Goal: Transaction & Acquisition: Purchase product/service

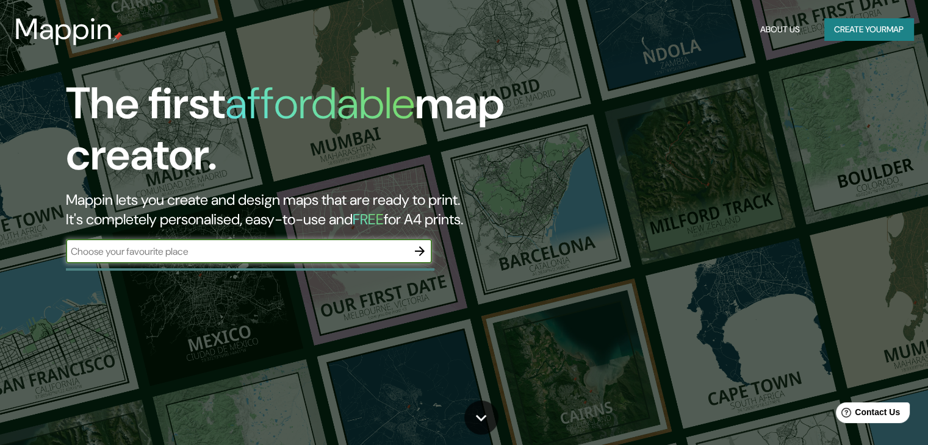
click at [159, 253] on input "text" at bounding box center [237, 252] width 342 height 14
type input "[GEOGRAPHIC_DATA]"
click at [411, 251] on button "button" at bounding box center [419, 251] width 24 height 24
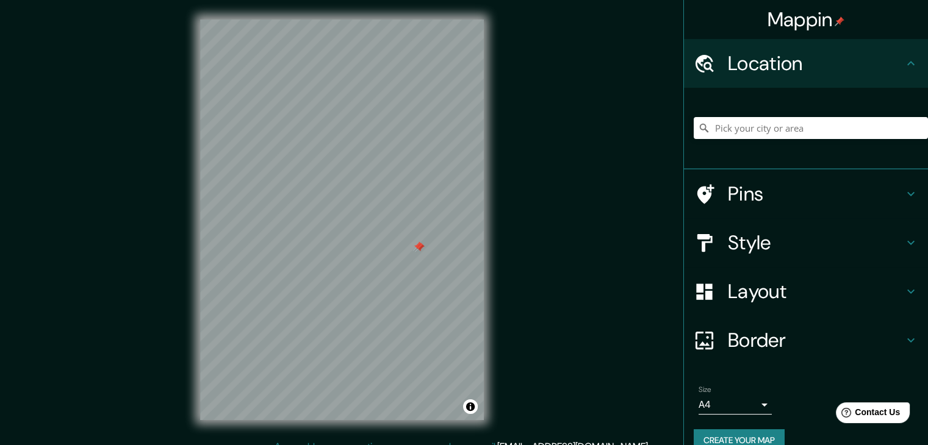
click at [417, 245] on div at bounding box center [420, 248] width 10 height 10
click at [417, 245] on div at bounding box center [418, 247] width 10 height 10
click at [758, 134] on input "Pick your city or area" at bounding box center [811, 128] width 234 height 22
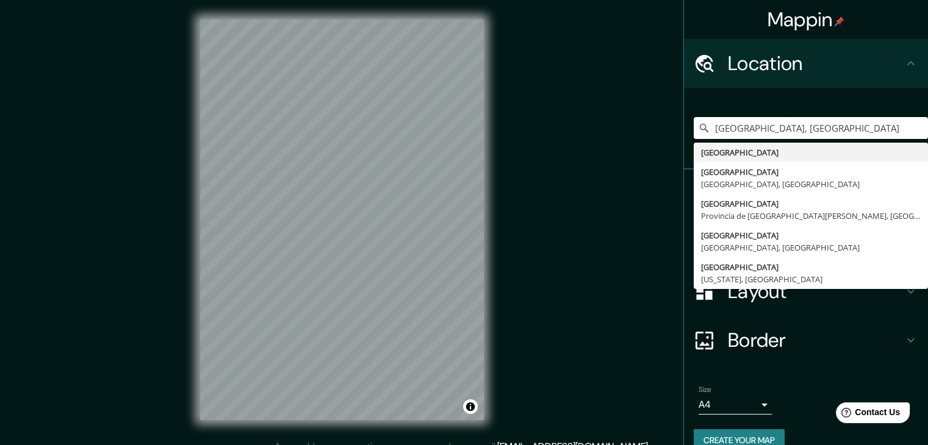
drag, startPoint x: 809, startPoint y: 129, endPoint x: 674, endPoint y: 136, distance: 135.6
click at [684, 136] on div "[GEOGRAPHIC_DATA], [GEOGRAPHIC_DATA] [GEOGRAPHIC_DATA] [GEOGRAPHIC_DATA] [GEOGR…" at bounding box center [806, 129] width 244 height 82
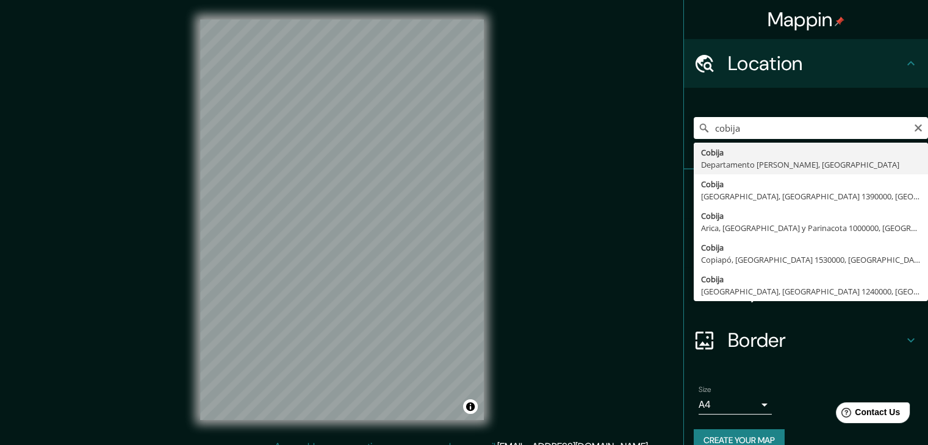
type input "Cobija, Departamento [PERSON_NAME], [GEOGRAPHIC_DATA]"
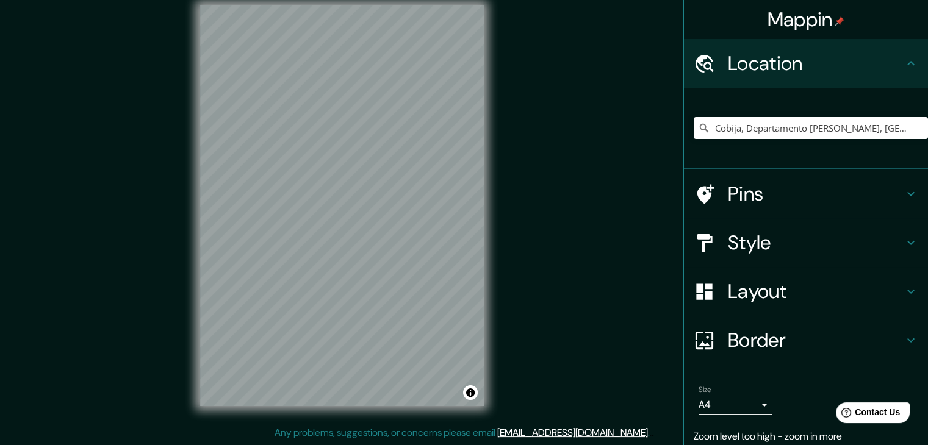
click at [781, 233] on h4 "Style" at bounding box center [816, 243] width 176 height 24
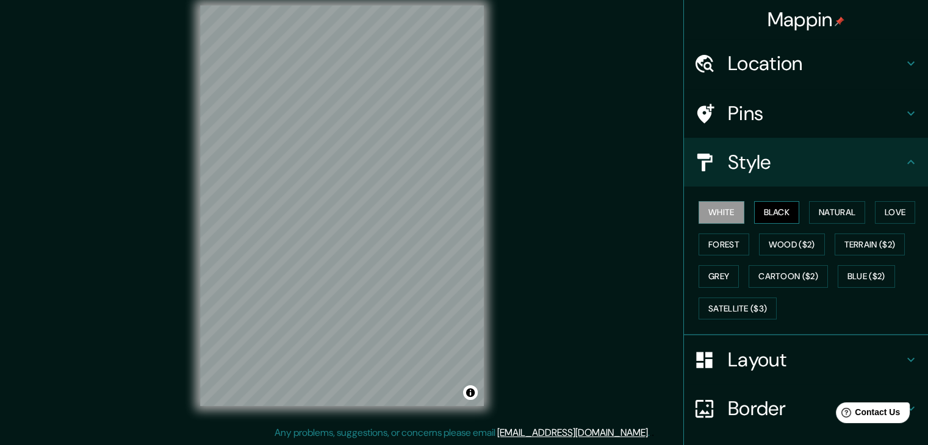
click at [766, 213] on button "Black" at bounding box center [777, 212] width 46 height 23
click at [703, 247] on button "Forest" at bounding box center [723, 245] width 51 height 23
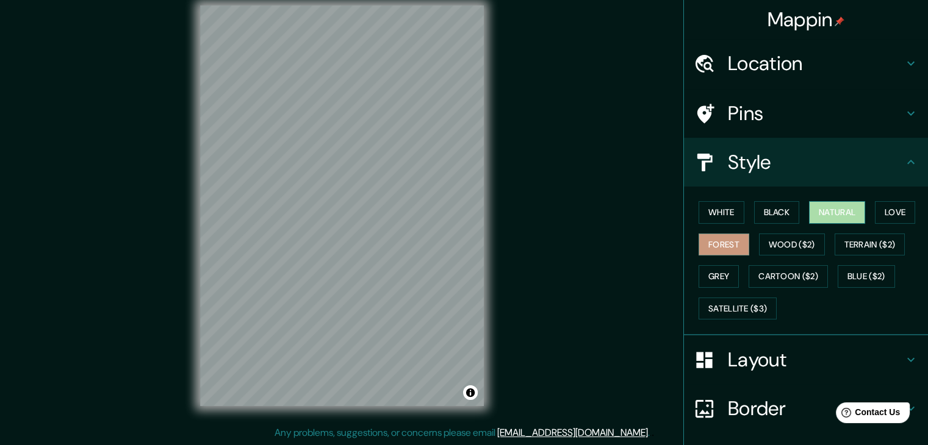
click at [822, 218] on button "Natural" at bounding box center [837, 212] width 56 height 23
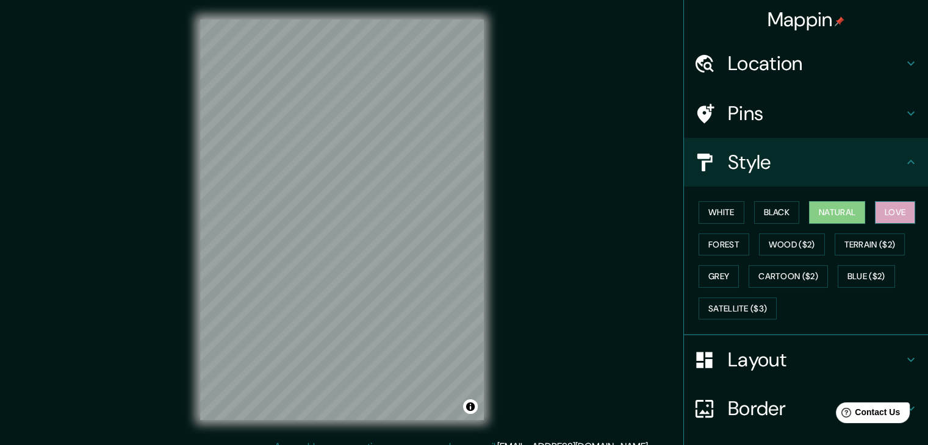
click at [897, 207] on button "Love" at bounding box center [895, 212] width 40 height 23
click at [730, 246] on button "Forest" at bounding box center [723, 245] width 51 height 23
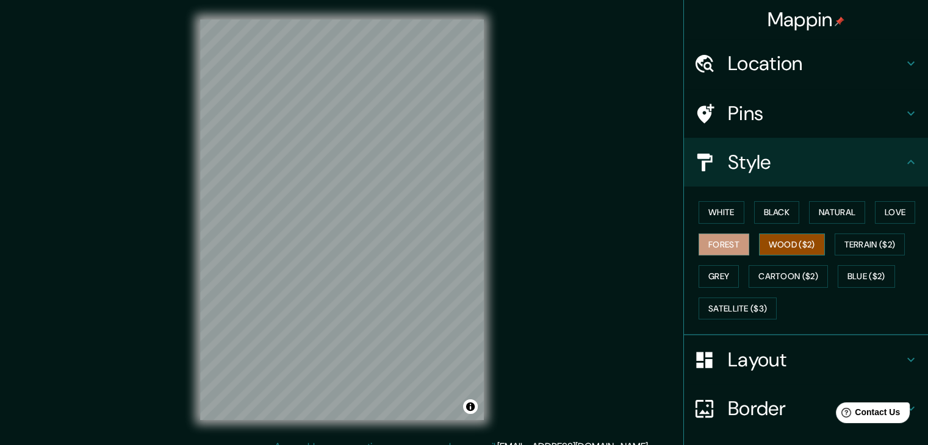
click at [766, 245] on button "Wood ($2)" at bounding box center [792, 245] width 66 height 23
click at [850, 247] on button "Terrain ($2)" at bounding box center [869, 245] width 71 height 23
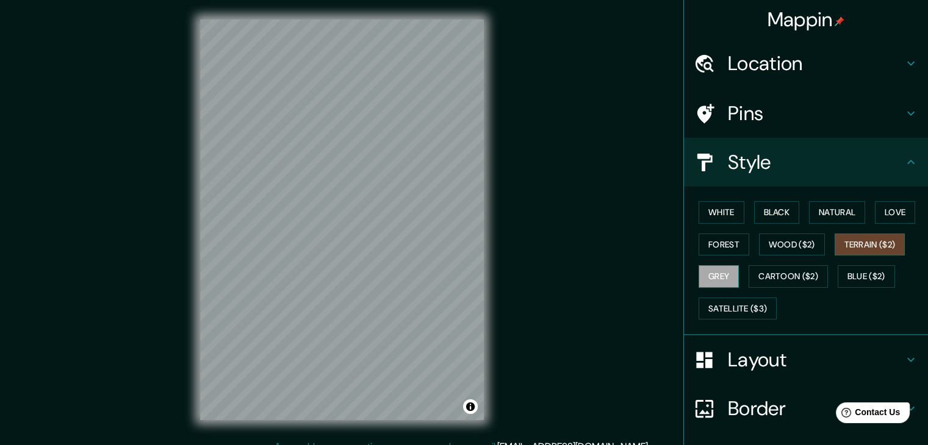
click at [711, 281] on button "Grey" at bounding box center [718, 276] width 40 height 23
click at [776, 281] on button "Cartoon ($2)" at bounding box center [787, 276] width 79 height 23
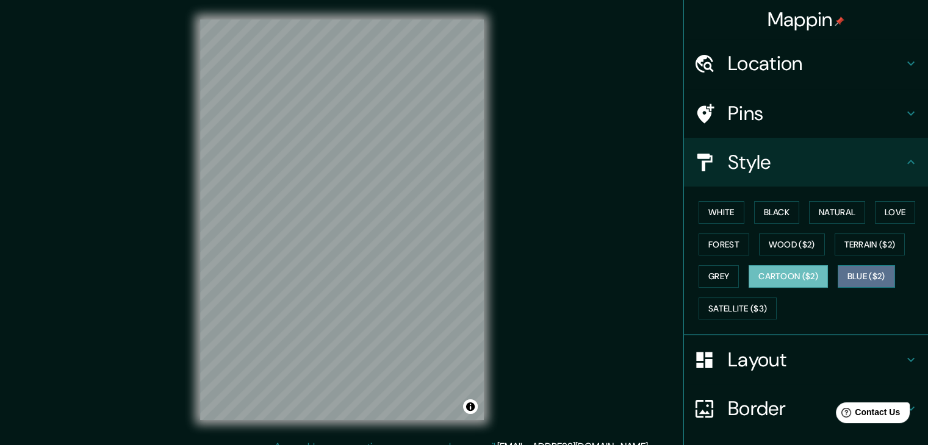
click at [856, 271] on button "Blue ($2)" at bounding box center [866, 276] width 57 height 23
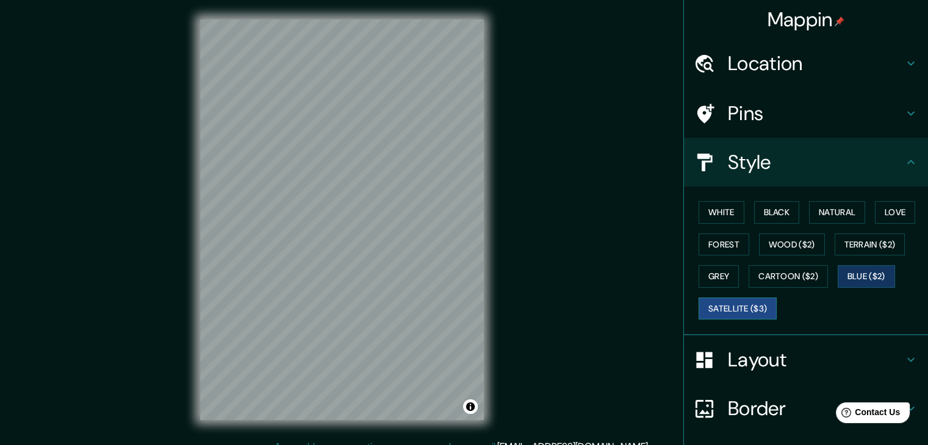
click at [756, 306] on button "Satellite ($3)" at bounding box center [737, 309] width 78 height 23
click at [716, 211] on button "White" at bounding box center [721, 212] width 46 height 23
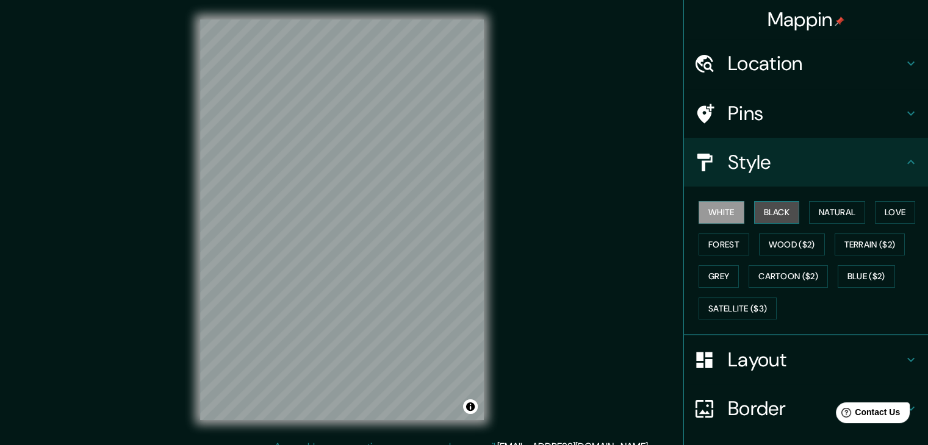
click at [777, 217] on button "Black" at bounding box center [777, 212] width 46 height 23
drag, startPoint x: 711, startPoint y: 215, endPoint x: 517, endPoint y: 223, distance: 193.6
click at [710, 215] on button "White" at bounding box center [721, 212] width 46 height 23
click at [179, 262] on div "Mappin Location [GEOGRAPHIC_DATA], [GEOGRAPHIC_DATA][PERSON_NAME], [GEOGRAPHIC_…" at bounding box center [464, 229] width 928 height 459
click at [525, 323] on div "Mappin Location [GEOGRAPHIC_DATA], [GEOGRAPHIC_DATA][PERSON_NAME], [GEOGRAPHIC_…" at bounding box center [464, 229] width 928 height 459
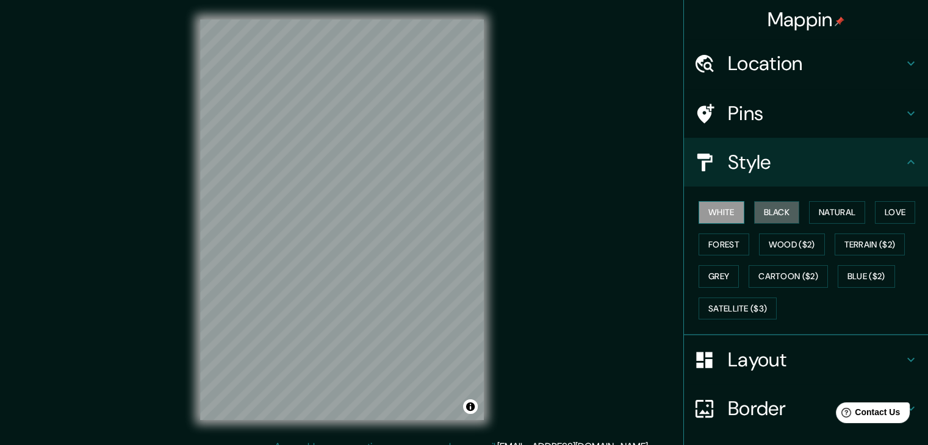
drag, startPoint x: 776, startPoint y: 218, endPoint x: 727, endPoint y: 217, distance: 49.4
click at [776, 218] on button "Black" at bounding box center [777, 212] width 46 height 23
click at [722, 216] on button "White" at bounding box center [721, 212] width 46 height 23
click at [845, 213] on button "Natural" at bounding box center [837, 212] width 56 height 23
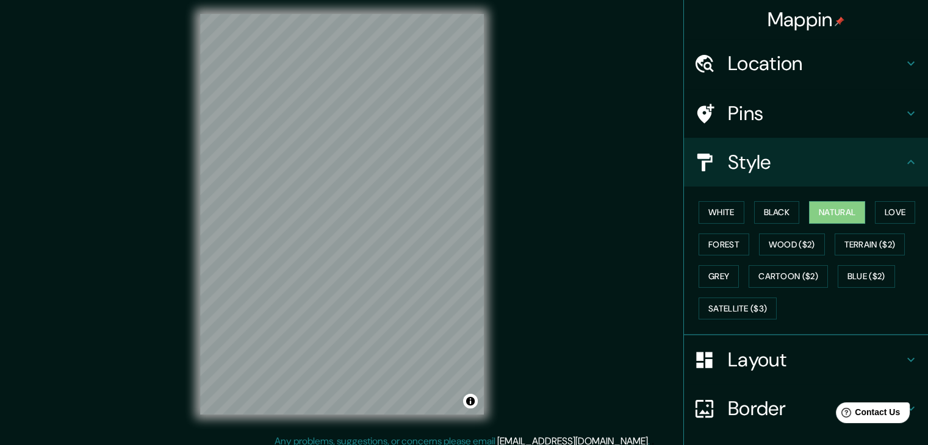
scroll to position [14, 0]
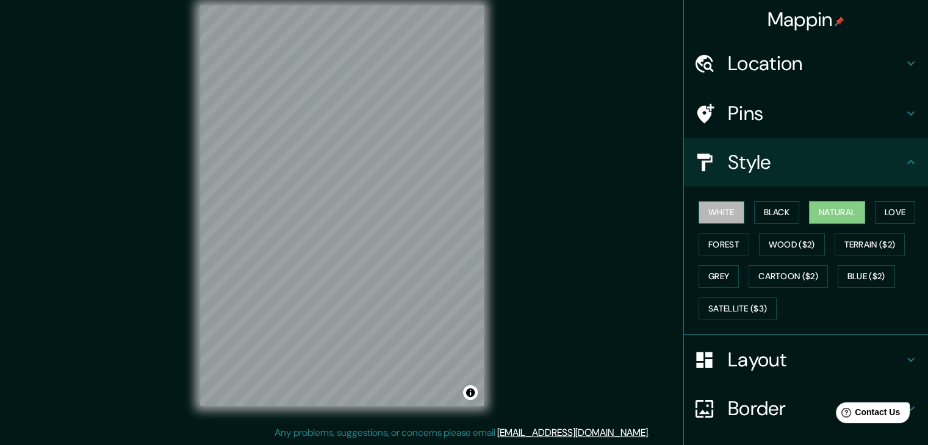
click at [716, 220] on button "White" at bounding box center [721, 212] width 46 height 23
click at [825, 210] on button "Natural" at bounding box center [837, 212] width 56 height 23
